Goal: Transaction & Acquisition: Purchase product/service

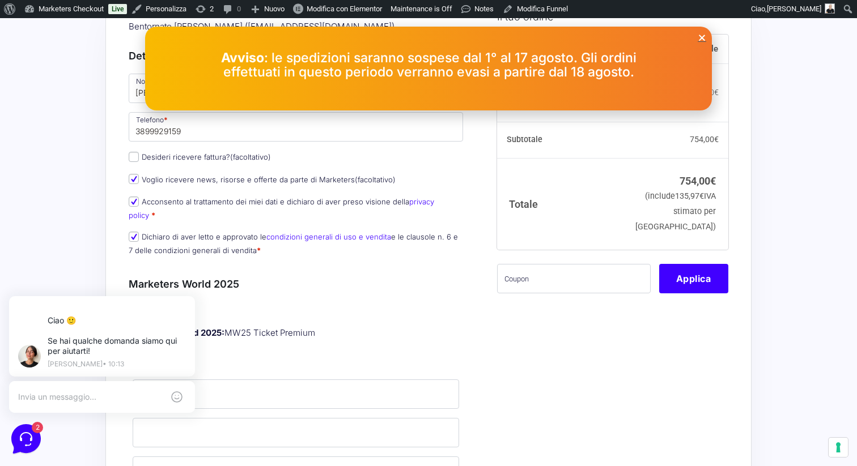
scroll to position [113, 0]
click at [134, 162] on input "Desideri ricevere fattura? (facoltativo)" at bounding box center [134, 159] width 10 height 10
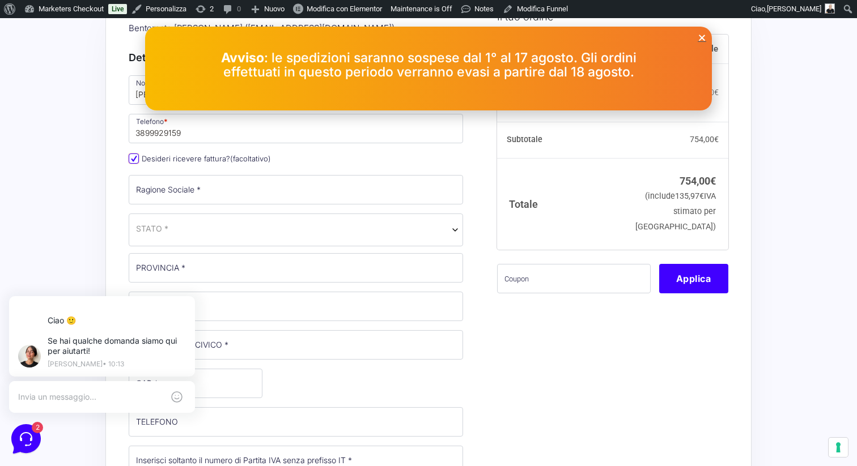
click at [134, 162] on input "Desideri ricevere fattura? (facoltativo)" at bounding box center [134, 159] width 10 height 10
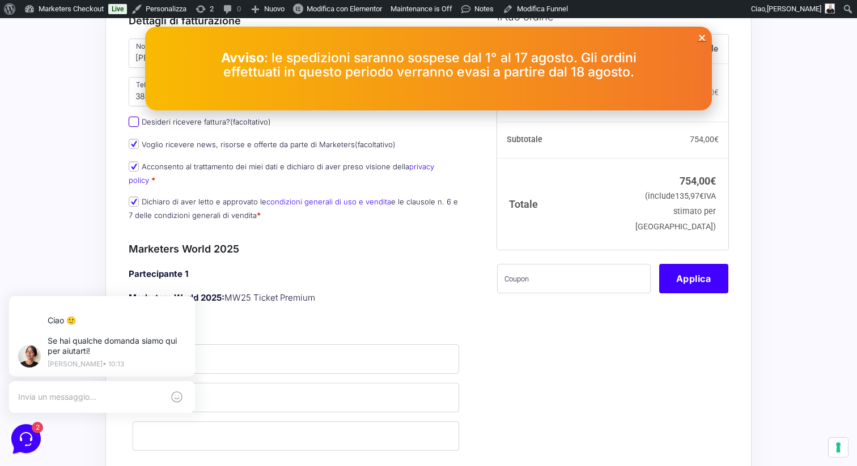
scroll to position [150, 0]
click at [129, 123] on input "Desideri ricevere fattura? (facoltativo)" at bounding box center [134, 122] width 10 height 10
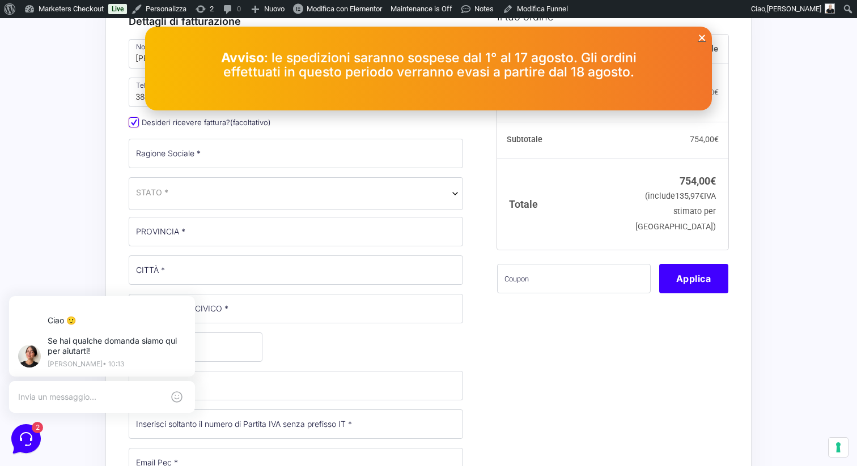
click at [129, 123] on input "Desideri ricevere fattura? (facoltativo)" at bounding box center [134, 122] width 10 height 10
checkbox input "false"
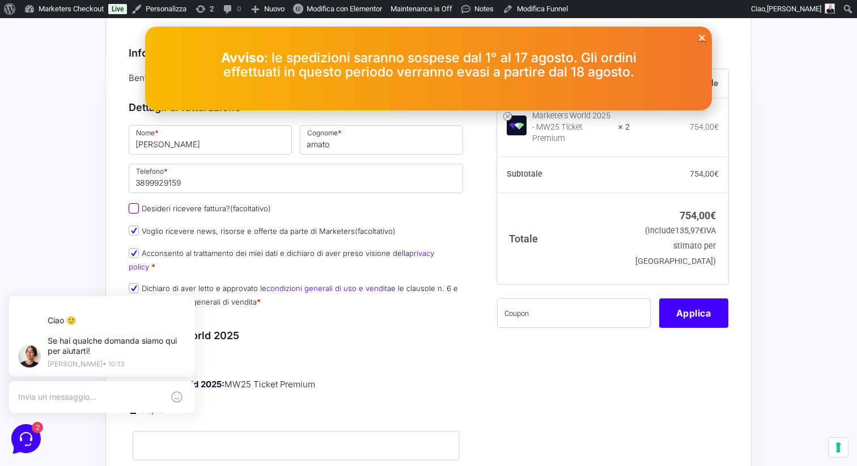
scroll to position [19, 0]
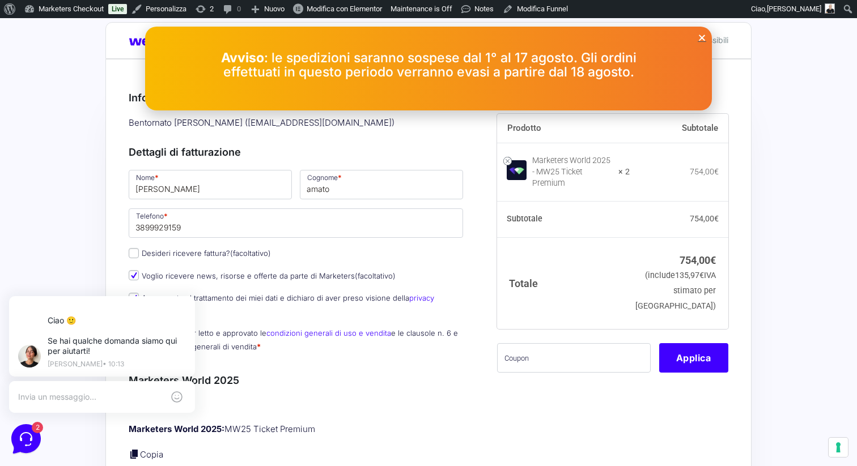
click at [700, 36] on icon "Close" at bounding box center [702, 37] width 9 height 9
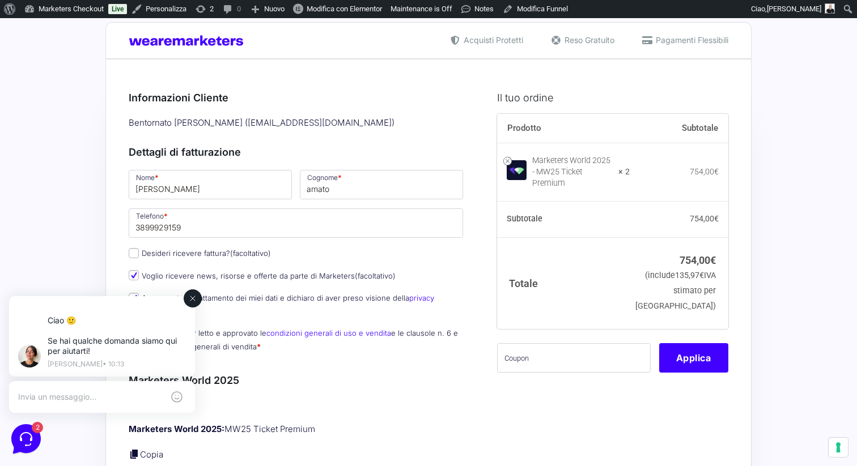
click at [190, 300] on icon at bounding box center [192, 298] width 9 height 9
